Goal: Check status: Check status

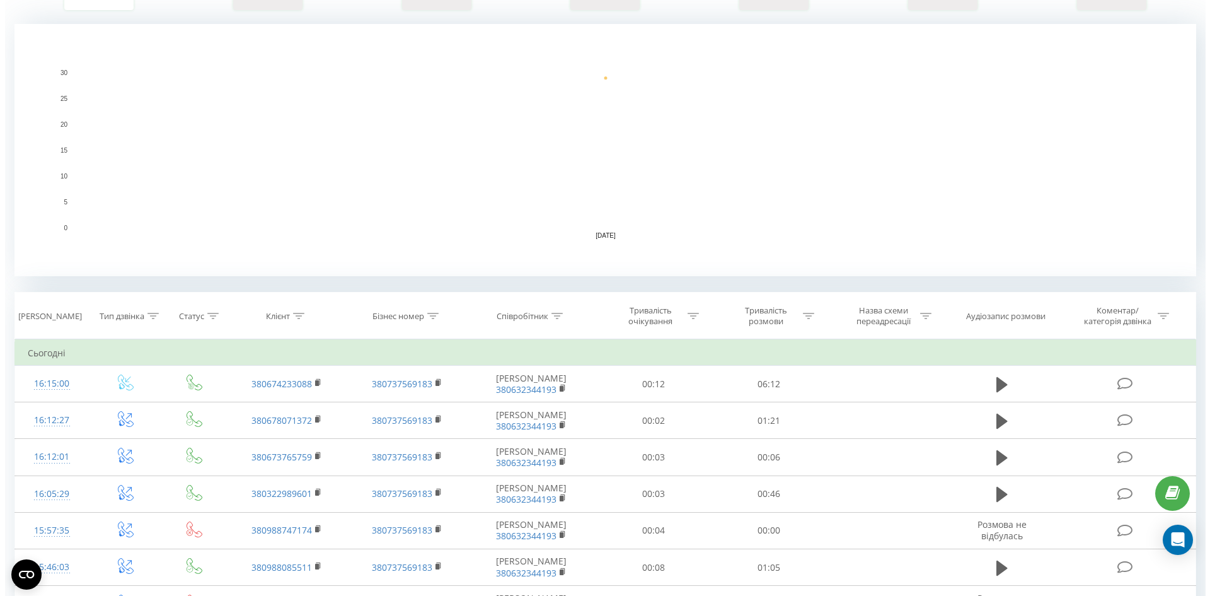
scroll to position [315, 0]
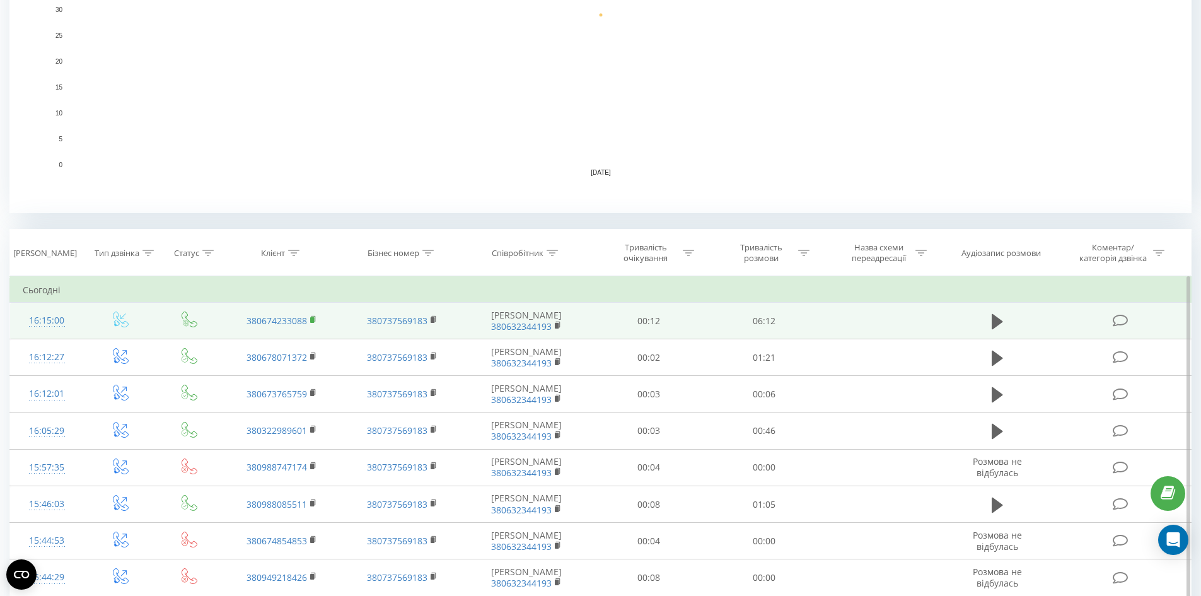
click at [312, 318] on rect at bounding box center [312, 320] width 4 height 6
click at [313, 318] on rect at bounding box center [312, 320] width 4 height 6
click at [38, 320] on div "16:15:00" at bounding box center [47, 320] width 49 height 25
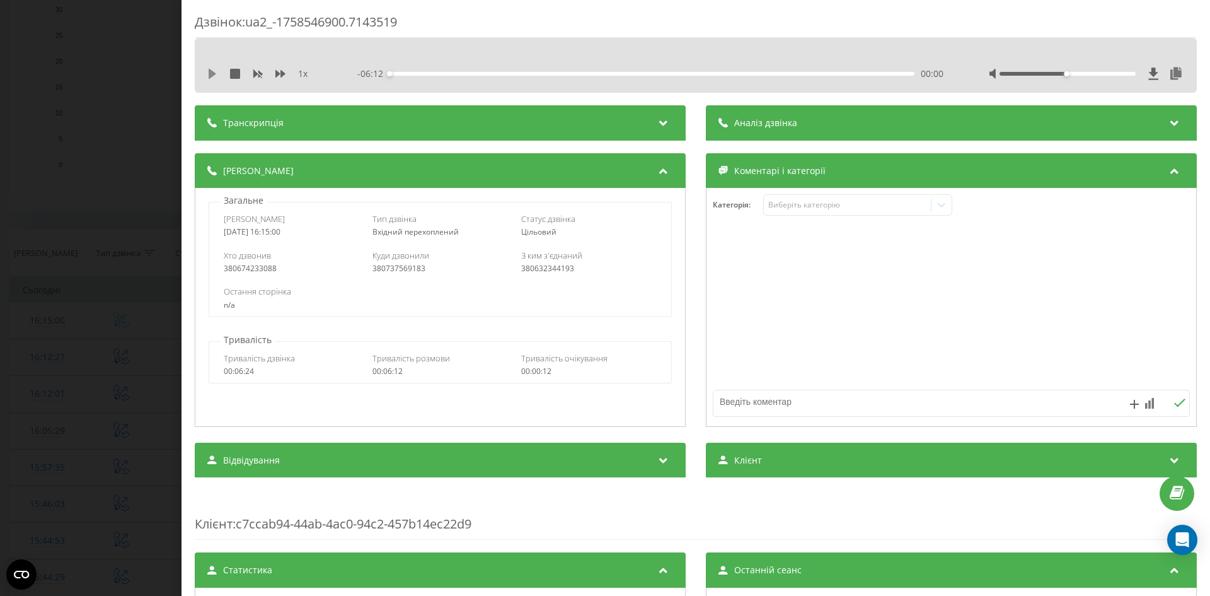
click at [212, 70] on icon at bounding box center [212, 74] width 10 height 10
drag, startPoint x: 1064, startPoint y: 72, endPoint x: 1108, endPoint y: 76, distance: 43.7
click at [1108, 76] on div at bounding box center [1086, 73] width 195 height 13
click at [211, 74] on icon at bounding box center [210, 74] width 3 height 10
click at [138, 31] on div "Дзвінок : ua2_-1758546900.7143519 1 x - 05:39 00:32 00:32 Транскрипція Для AI-а…" at bounding box center [605, 298] width 1210 height 596
